Goal: Contribute content

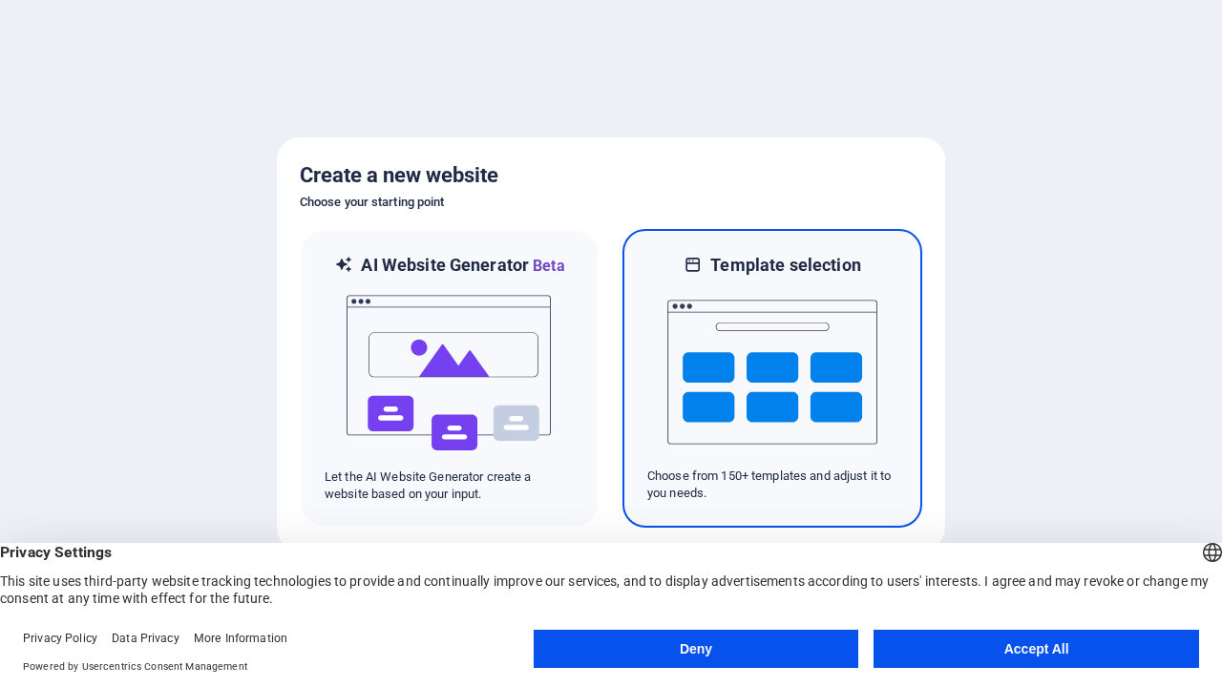
click at [696, 649] on button "Deny" at bounding box center [696, 649] width 325 height 38
click at [772, 378] on img at bounding box center [772, 372] width 210 height 191
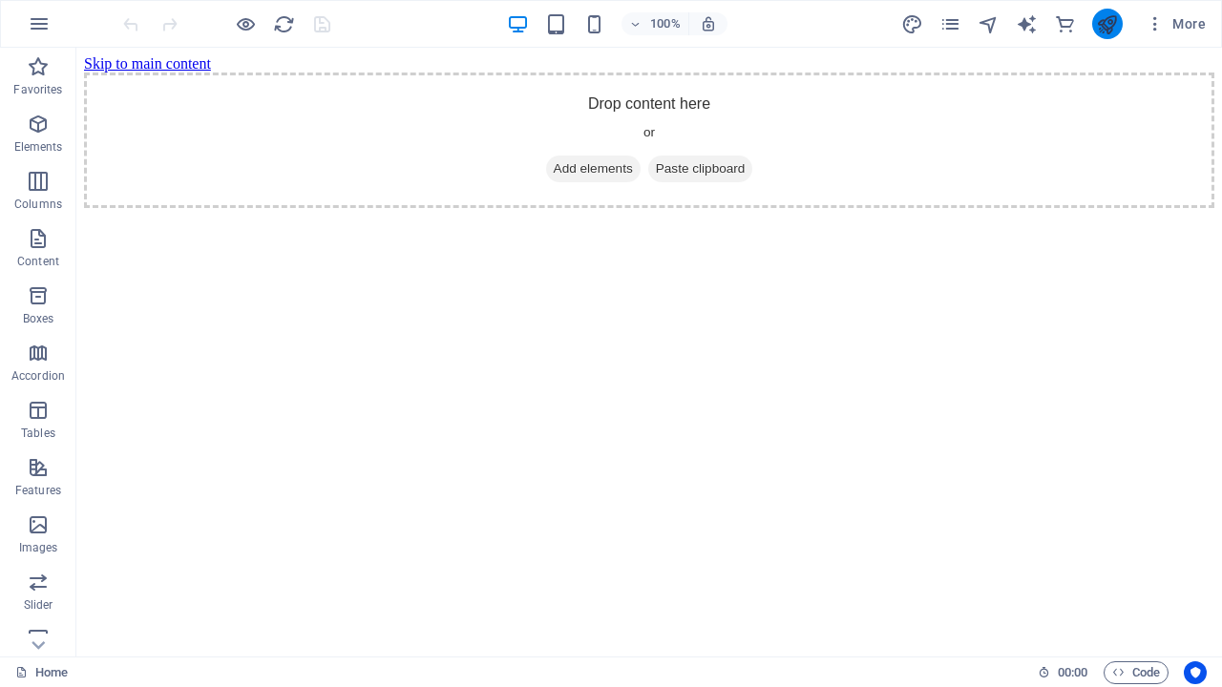
click at [1106, 24] on icon "publish" at bounding box center [1107, 24] width 22 height 22
